Goal: Information Seeking & Learning: Check status

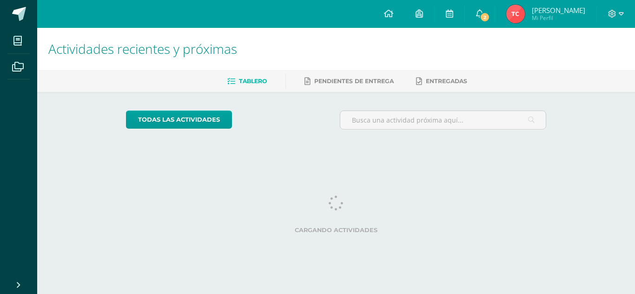
click at [525, 12] on img at bounding box center [516, 14] width 19 height 19
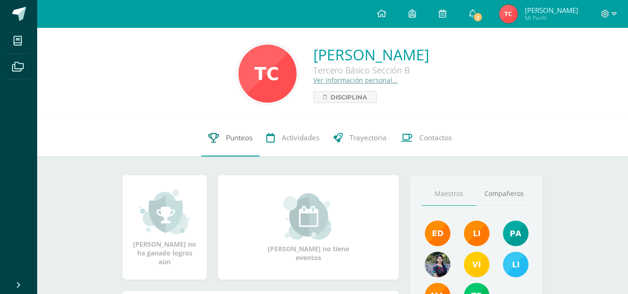
click at [216, 146] on link "Punteos" at bounding box center [230, 138] width 58 height 37
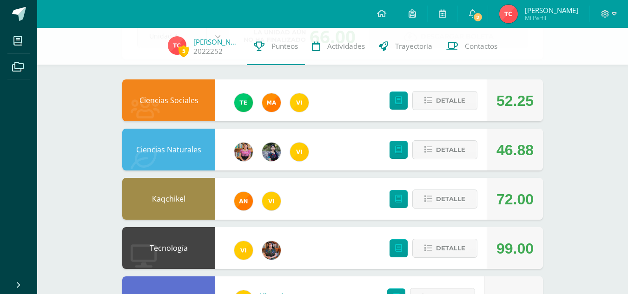
scroll to position [70, 0]
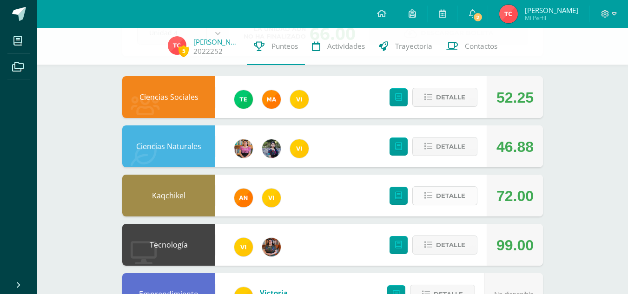
click at [429, 195] on icon at bounding box center [429, 196] width 8 height 8
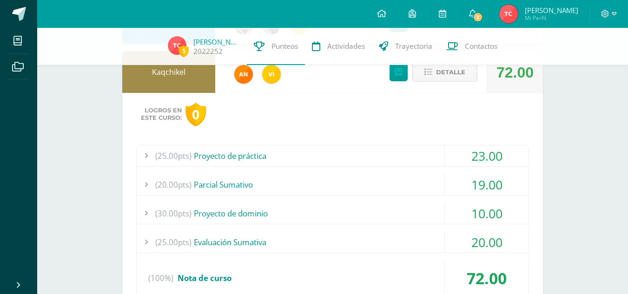
scroll to position [194, 0]
click at [464, 155] on div "23.00" at bounding box center [487, 155] width 84 height 21
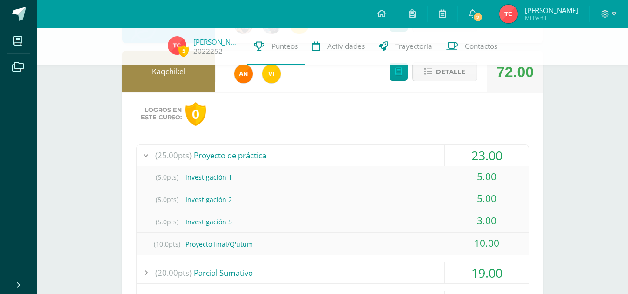
drag, startPoint x: 464, startPoint y: 155, endPoint x: 487, endPoint y: 154, distance: 22.8
click at [487, 154] on div "23.00" at bounding box center [487, 155] width 84 height 21
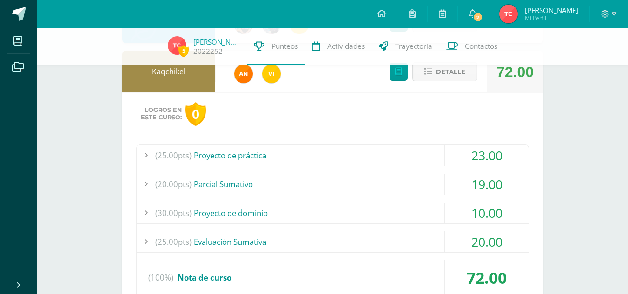
click at [487, 154] on div "23.00" at bounding box center [487, 155] width 84 height 21
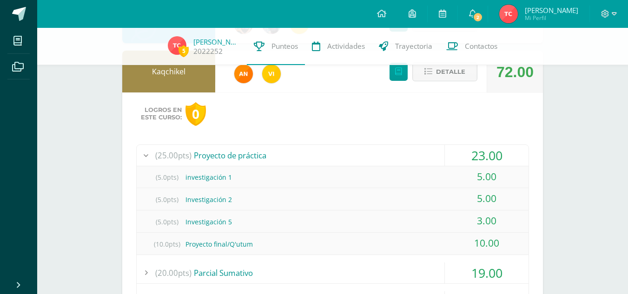
click at [487, 154] on div "23.00" at bounding box center [487, 155] width 84 height 21
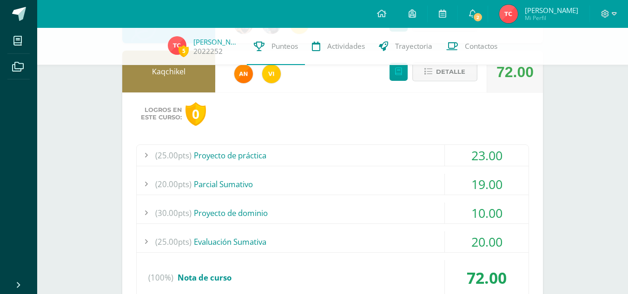
click at [435, 76] on button "Detalle" at bounding box center [445, 71] width 65 height 19
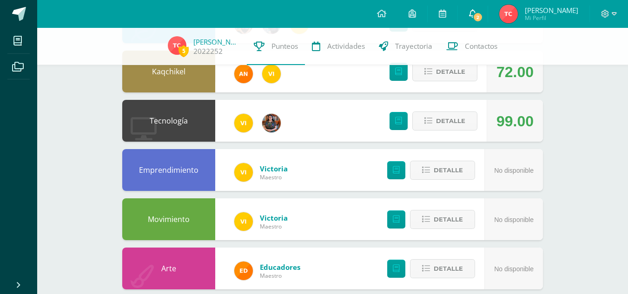
click at [477, 14] on icon at bounding box center [472, 13] width 7 height 8
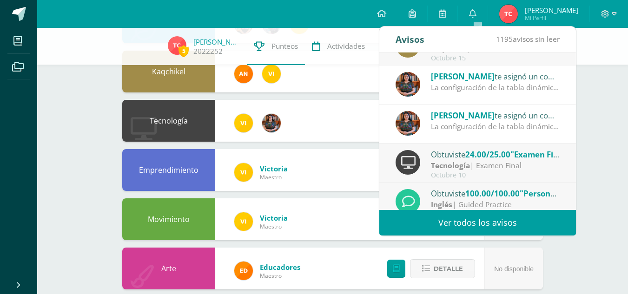
scroll to position [65, 0]
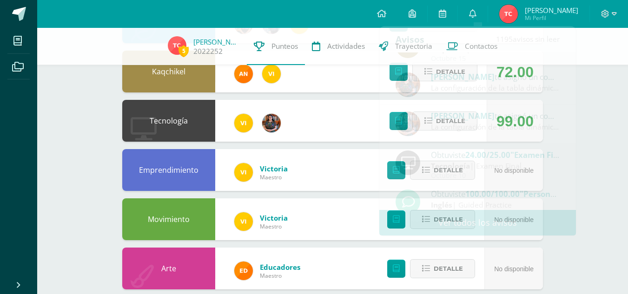
click at [595, 105] on div "5 [PERSON_NAME] 2022252 Punteos Actividades Trayectoria Contactos Pendiente Uni…" at bounding box center [332, 144] width 591 height 623
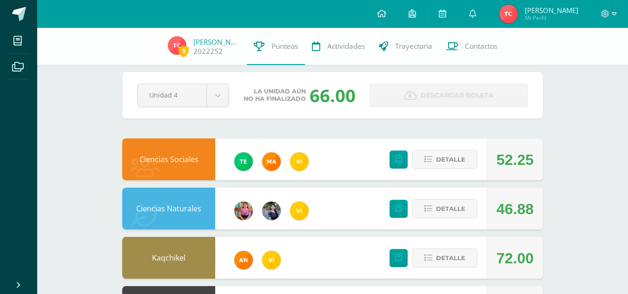
scroll to position [0, 0]
